Goal: Task Accomplishment & Management: Use online tool/utility

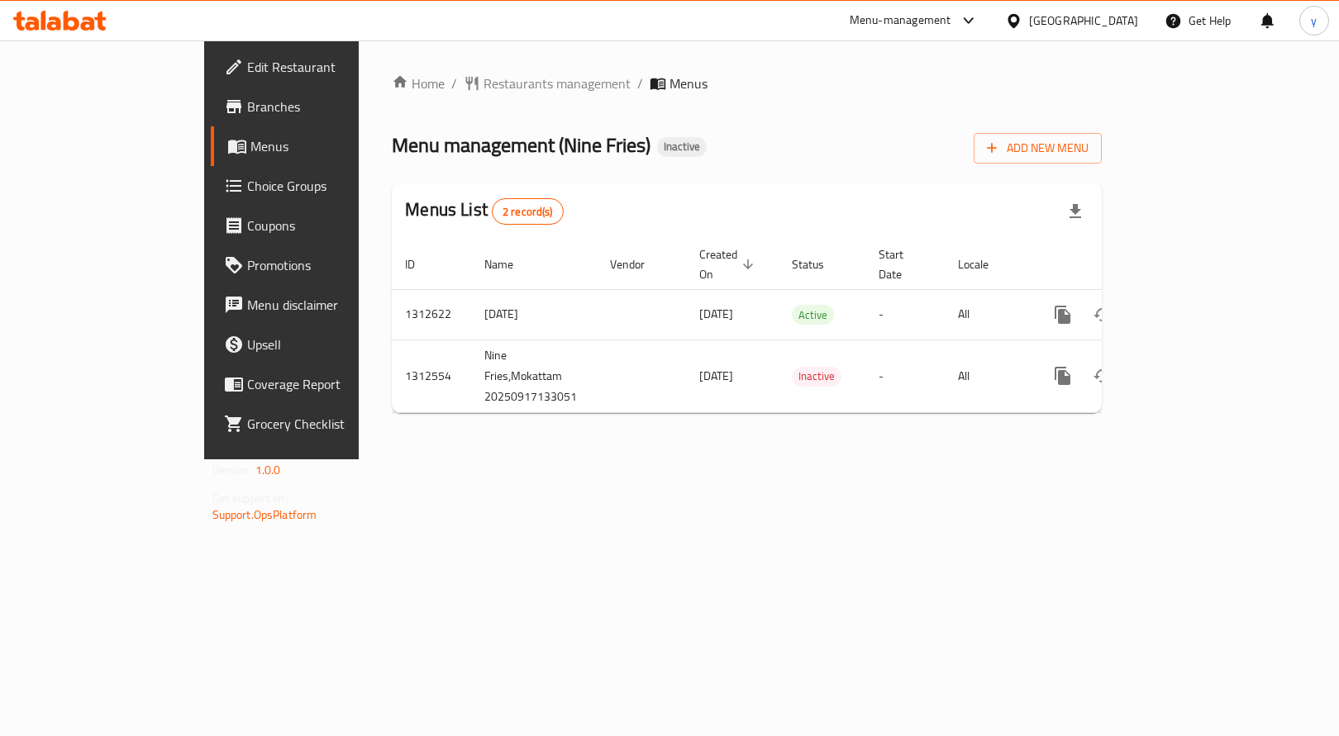
click at [247, 177] on span "Choice Groups" at bounding box center [331, 186] width 168 height 20
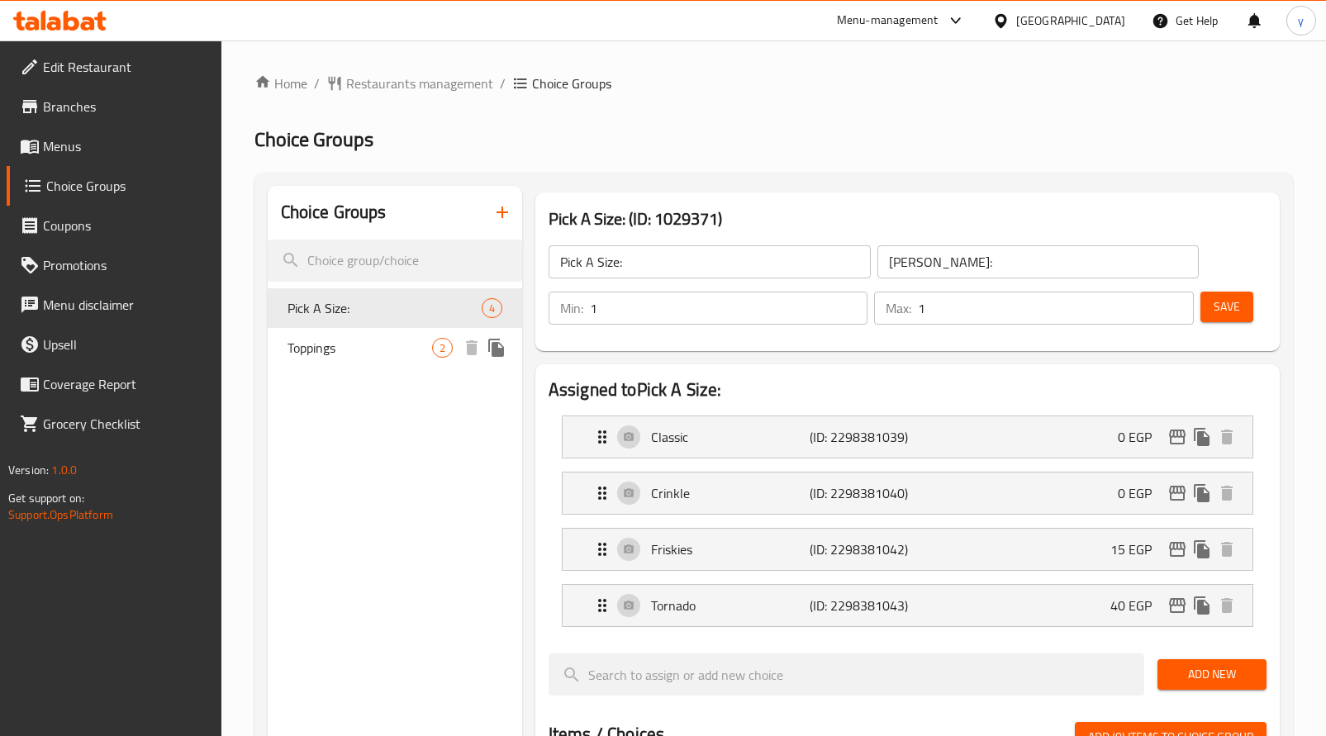
click at [351, 344] on span "Toppings" at bounding box center [360, 348] width 145 height 20
type input "Toppings"
type input "اضافات"
type input "0"
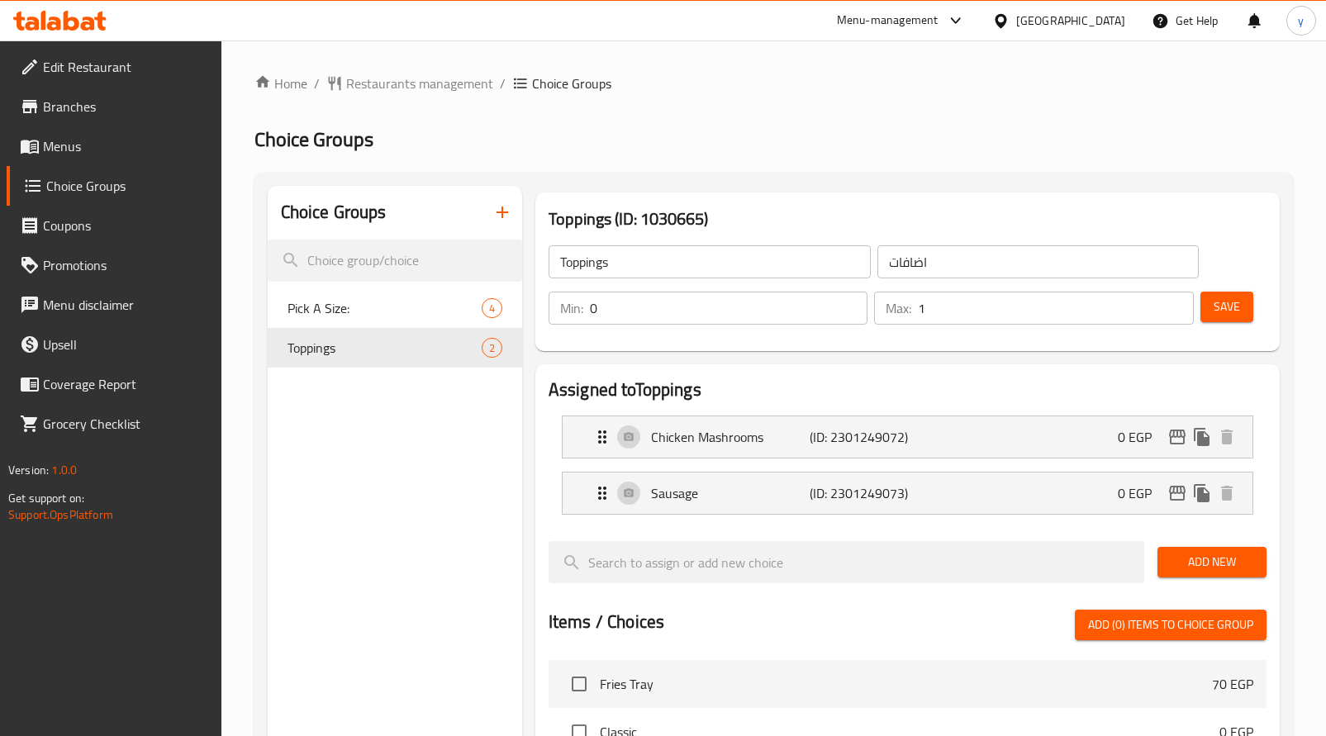
click at [52, 14] on icon at bounding box center [59, 21] width 93 height 20
